Goal: Task Accomplishment & Management: Manage account settings

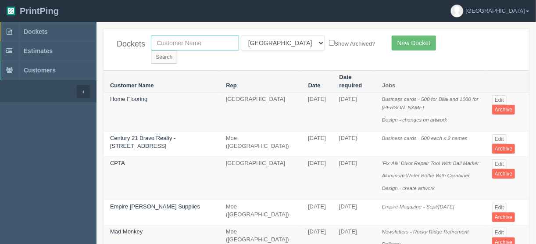
click at [168, 40] on input "text" at bounding box center [195, 43] width 88 height 15
type input "mkz"
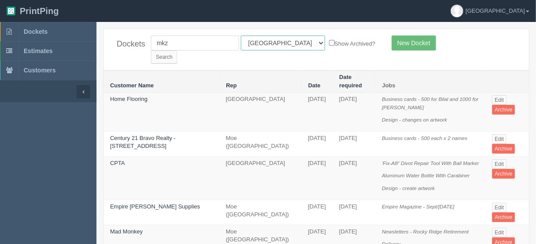
click at [279, 42] on select "All Users Ali Ali Test 1 Aly Amy Ankit Arif Brandon Dan France Greg Jim Mark Ma…" at bounding box center [283, 43] width 84 height 15
select select
click at [241, 36] on select "All Users Ali Ali Test 1 Aly Amy Ankit Arif Brandon Dan France Greg Jim Mark Ma…" at bounding box center [283, 43] width 84 height 15
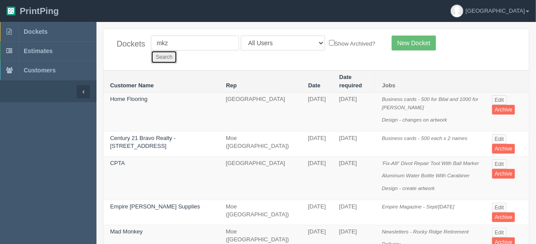
click at [177, 50] on input "Search" at bounding box center [164, 56] width 26 height 13
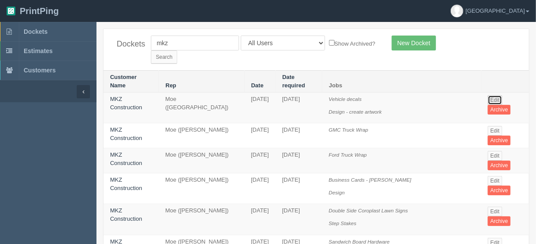
click at [497, 95] on link "Edit" at bounding box center [495, 100] width 14 height 10
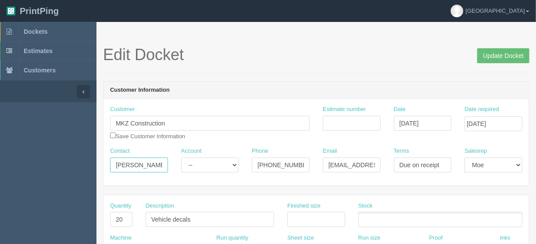
drag, startPoint x: 157, startPoint y: 165, endPoint x: 89, endPoint y: 164, distance: 67.1
drag, startPoint x: 173, startPoint y: 122, endPoint x: 83, endPoint y: 122, distance: 89.9
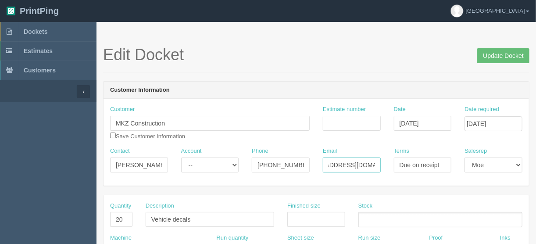
drag, startPoint x: 327, startPoint y: 164, endPoint x: 393, endPoint y: 164, distance: 65.8
click at [393, 164] on div "Contact [PERSON_NAME] Account -- Existing Client Allrush Client Rep Client Phon…" at bounding box center [316, 163] width 425 height 32
drag, startPoint x: 303, startPoint y: 163, endPoint x: 223, endPoint y: 166, distance: 79.9
click at [223, 166] on div "Contact [PERSON_NAME] Account -- Existing Client Allrush Client Rep Client Phon…" at bounding box center [316, 163] width 425 height 32
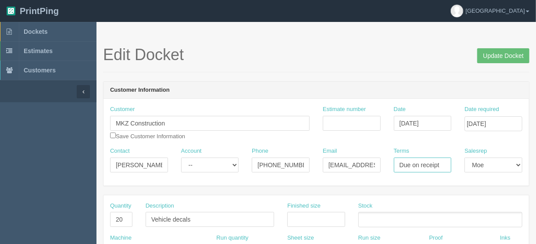
drag, startPoint x: 399, startPoint y: 164, endPoint x: 454, endPoint y: 165, distance: 54.4
click at [454, 165] on div "Terms Due on receipt" at bounding box center [422, 163] width 71 height 32
click at [33, 29] on span "Dockets" at bounding box center [36, 31] width 24 height 7
